Goal: Task Accomplishment & Management: Manage account settings

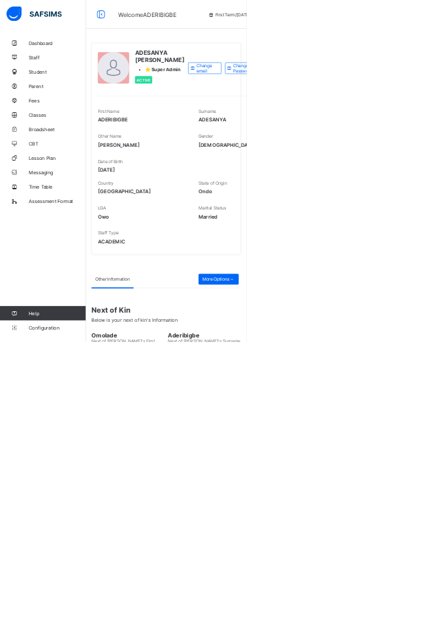
click at [77, 160] on span "Parent" at bounding box center [104, 156] width 104 height 10
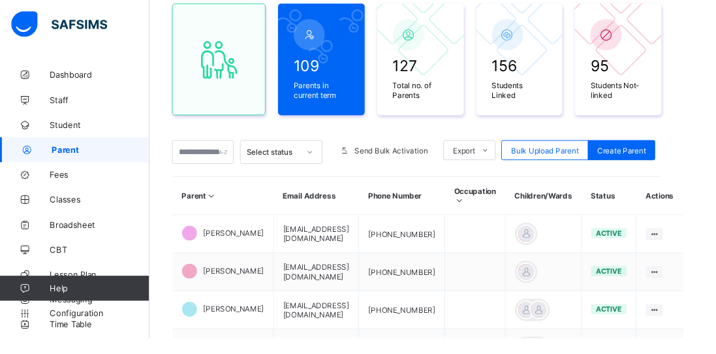
scroll to position [125, 0]
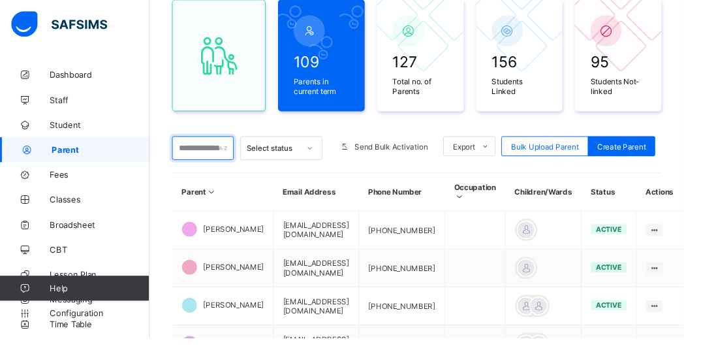
click at [226, 156] on input "text" at bounding box center [212, 154] width 65 height 25
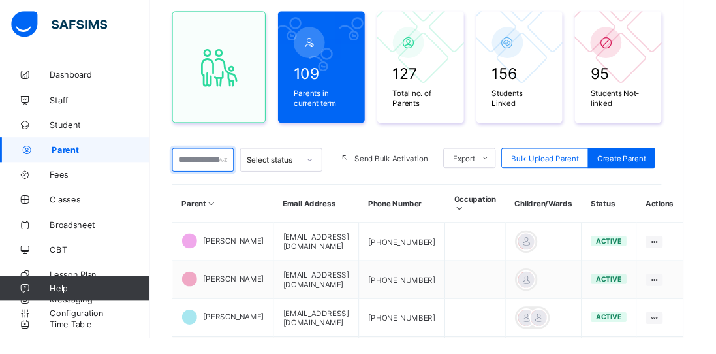
scroll to position [0, 0]
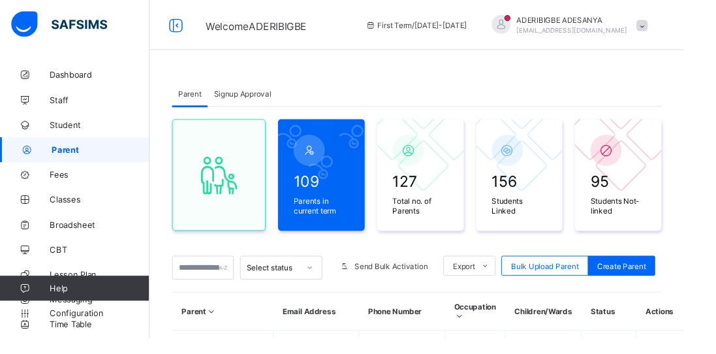
click at [251, 108] on div "Signup Approval" at bounding box center [253, 98] width 73 height 26
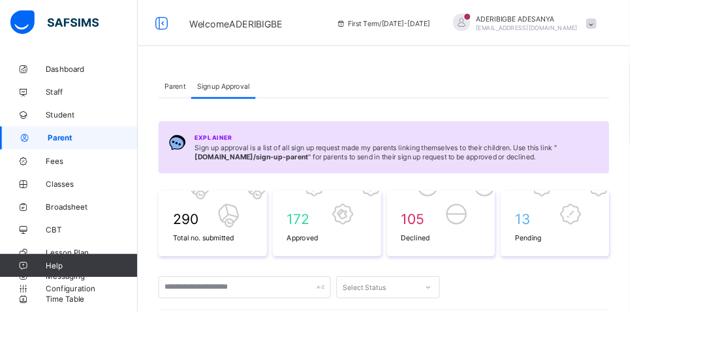
click at [210, 326] on input "text" at bounding box center [278, 326] width 196 height 25
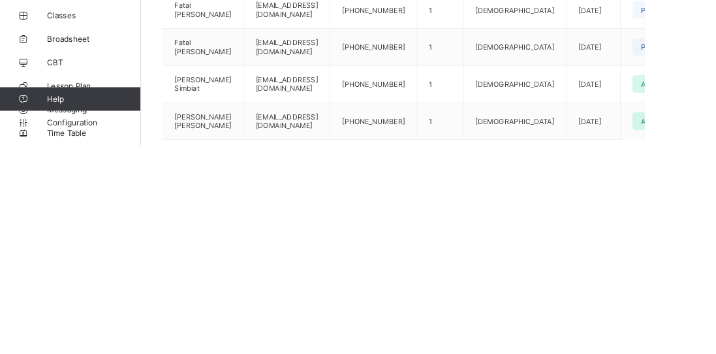
scroll to position [209, 0]
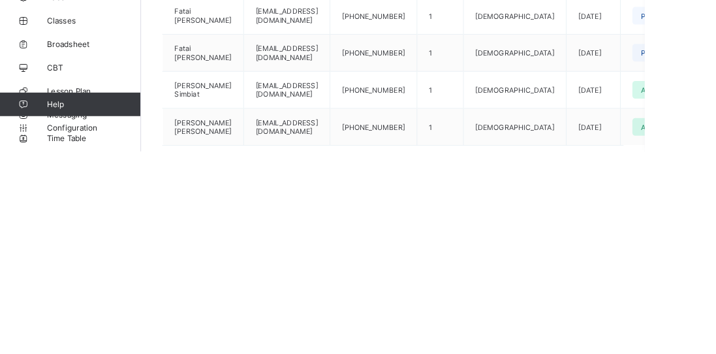
type input "******"
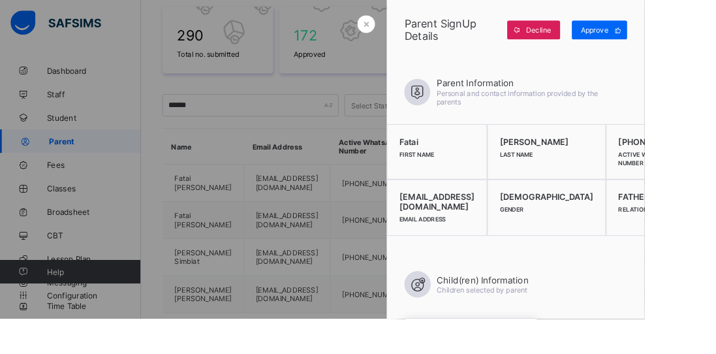
click at [447, 38] on span "Approve" at bounding box center [660, 34] width 31 height 10
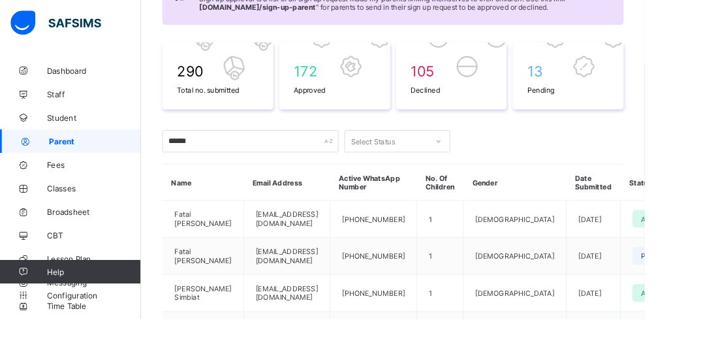
scroll to position [157, 0]
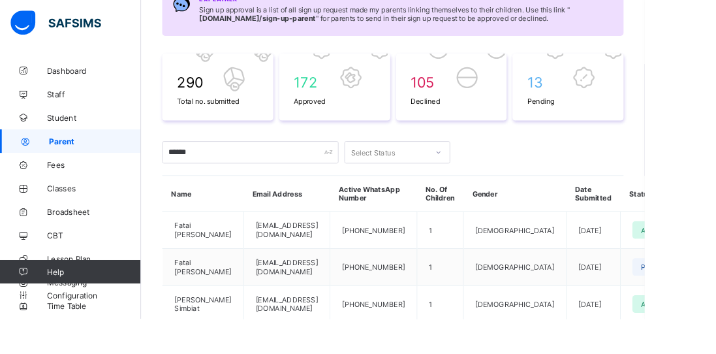
click at [77, 240] on link "Broadsheet" at bounding box center [78, 235] width 157 height 26
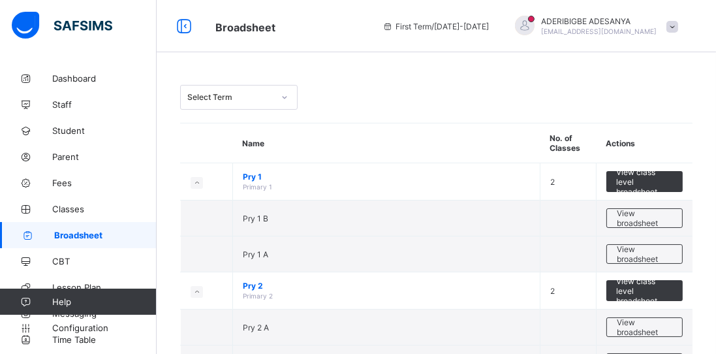
click at [447, 293] on span "View class level broadsheet" at bounding box center [644, 290] width 57 height 29
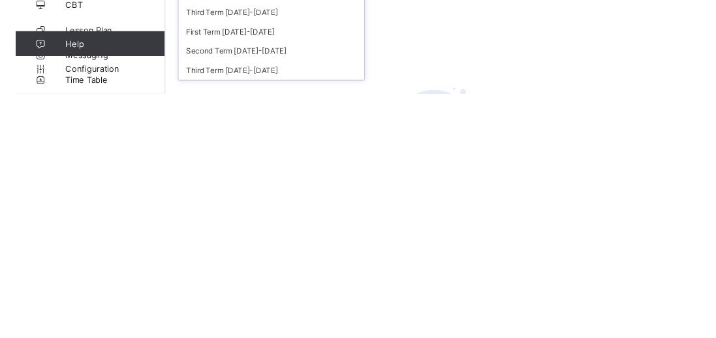
scroll to position [7, 0]
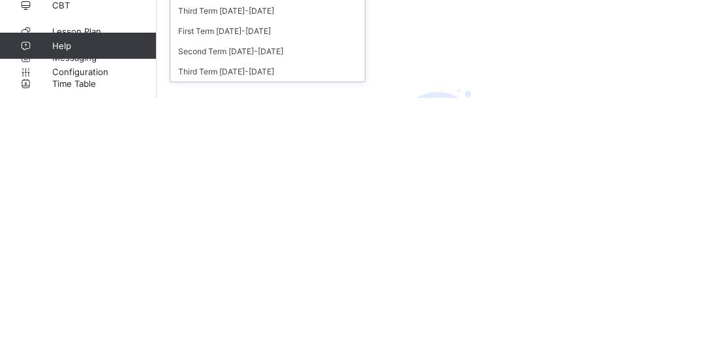
click at [212, 322] on div "Third Term [DATE]-[DATE]" at bounding box center [267, 327] width 194 height 20
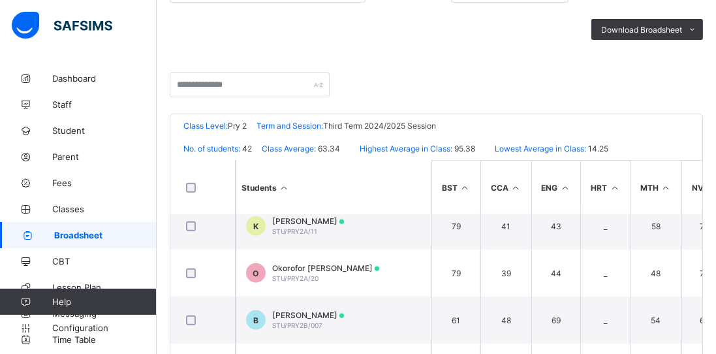
scroll to position [1050, 0]
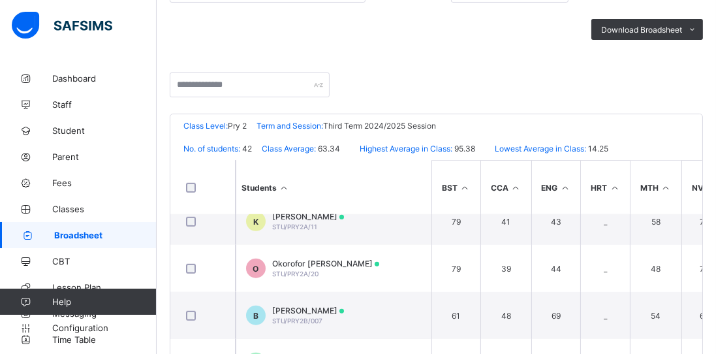
click at [447, 322] on td "54" at bounding box center [656, 315] width 52 height 47
click at [372, 316] on td "B [PERSON_NAME] STU/PRY2B/007" at bounding box center [334, 315] width 196 height 47
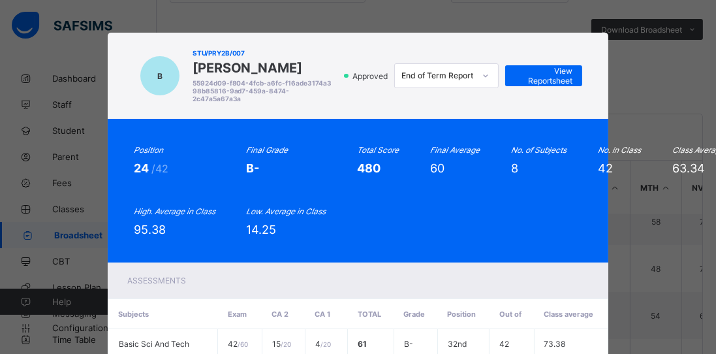
click at [447, 74] on span "View Reportsheet" at bounding box center [543, 76] width 57 height 20
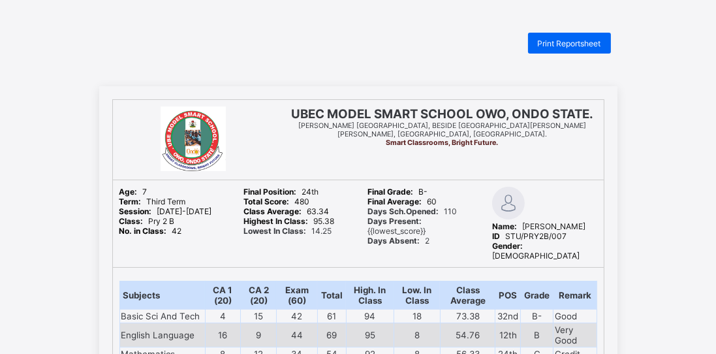
click at [447, 46] on span "Print Reportsheet" at bounding box center [569, 43] width 63 height 10
